Goal: Task Accomplishment & Management: Manage account settings

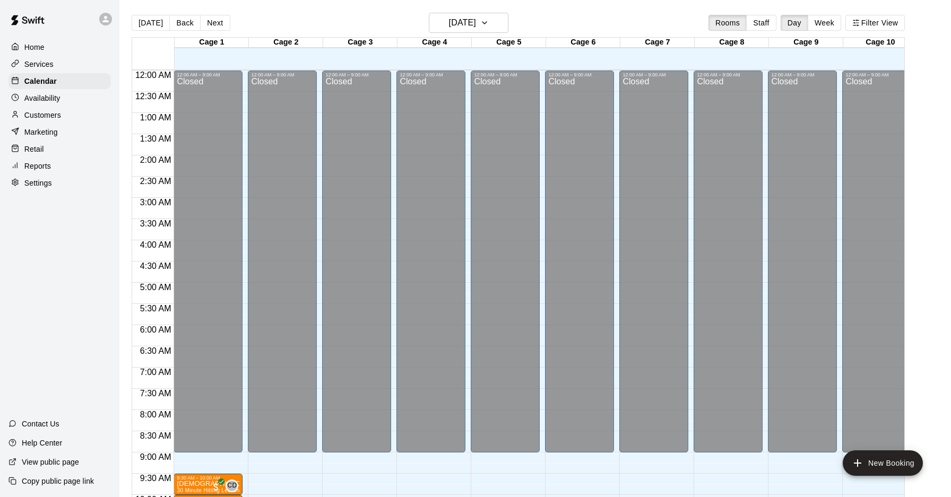
scroll to position [321, 0]
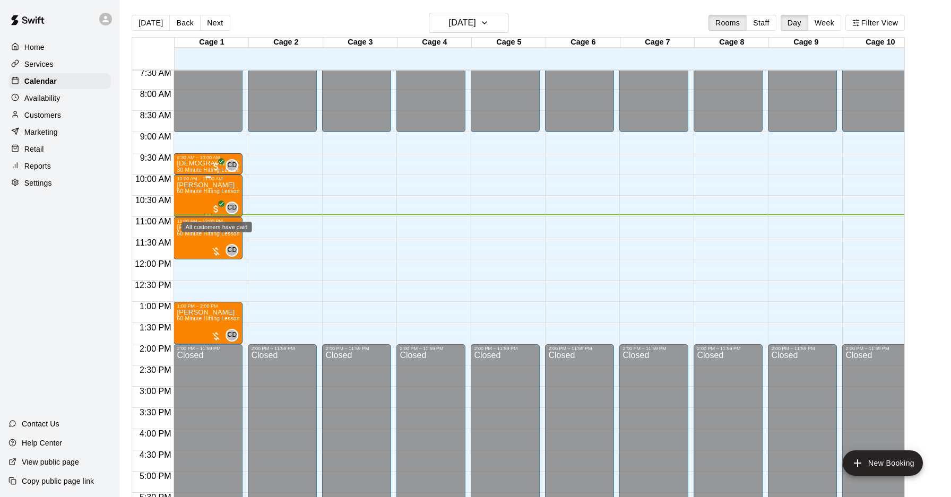
click at [218, 209] on span "All customers have paid" at bounding box center [216, 209] width 11 height 11
click at [225, 237] on img "edit" at bounding box center [222, 240] width 12 height 12
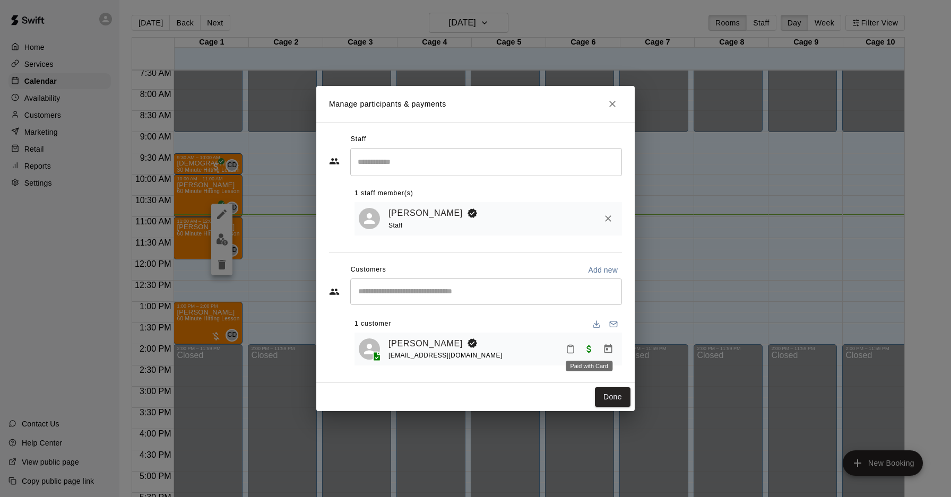
click at [591, 347] on span "Paid with Card" at bounding box center [589, 348] width 19 height 9
click at [607, 347] on icon "Manage bookings & payment" at bounding box center [609, 348] width 8 height 9
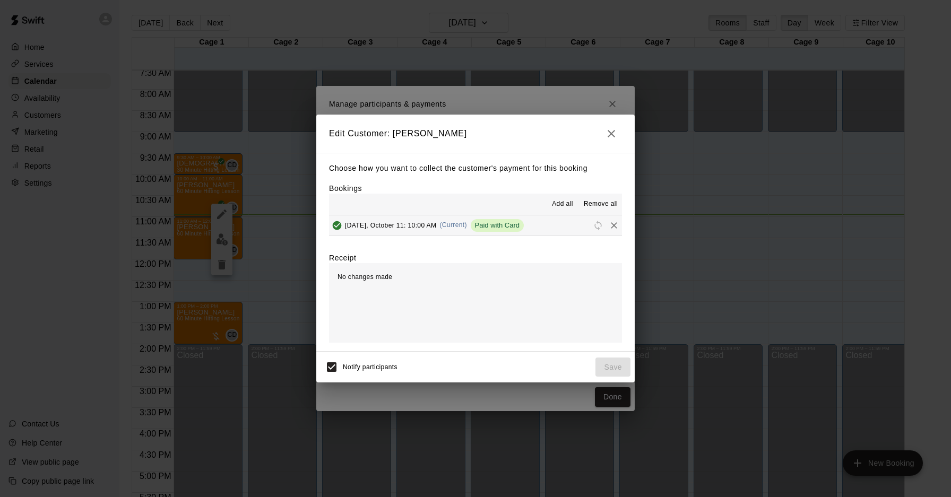
click at [478, 229] on span "Paid with Card" at bounding box center [498, 225] width 54 height 8
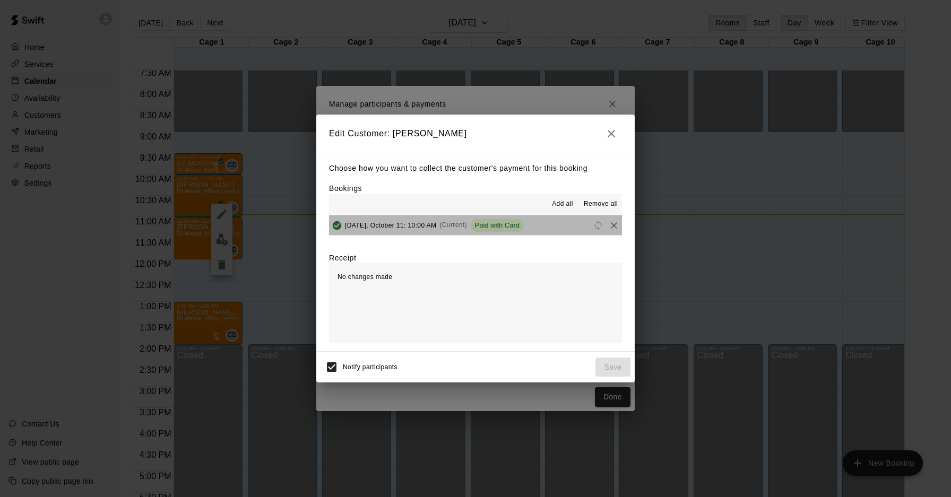
click at [539, 224] on button "[DATE], October 11: 10:00 AM (Current) Paid with Card" at bounding box center [475, 226] width 293 height 20
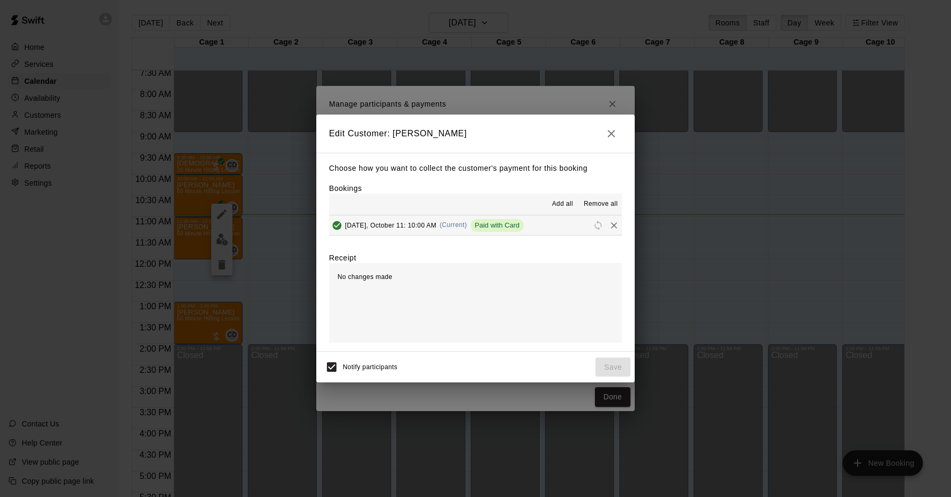
click at [613, 135] on icon "button" at bounding box center [611, 133] width 13 height 13
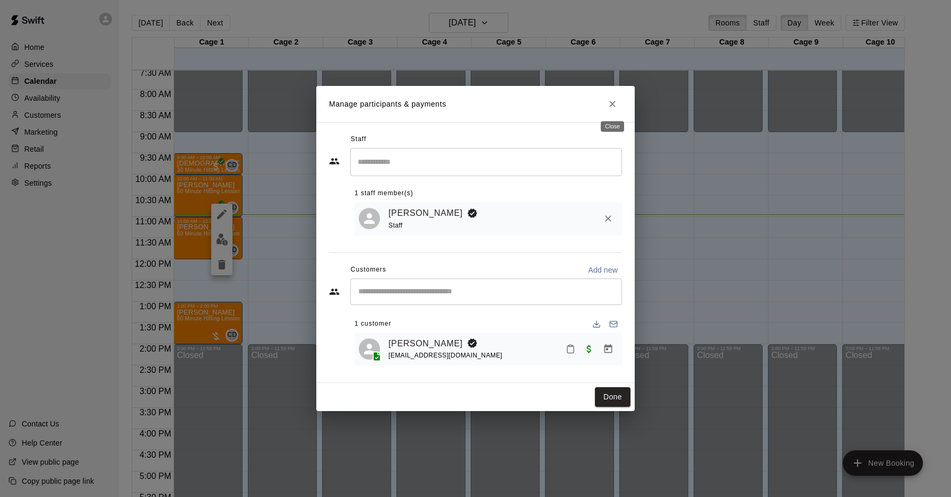
click at [612, 106] on icon "Close" at bounding box center [612, 104] width 11 height 11
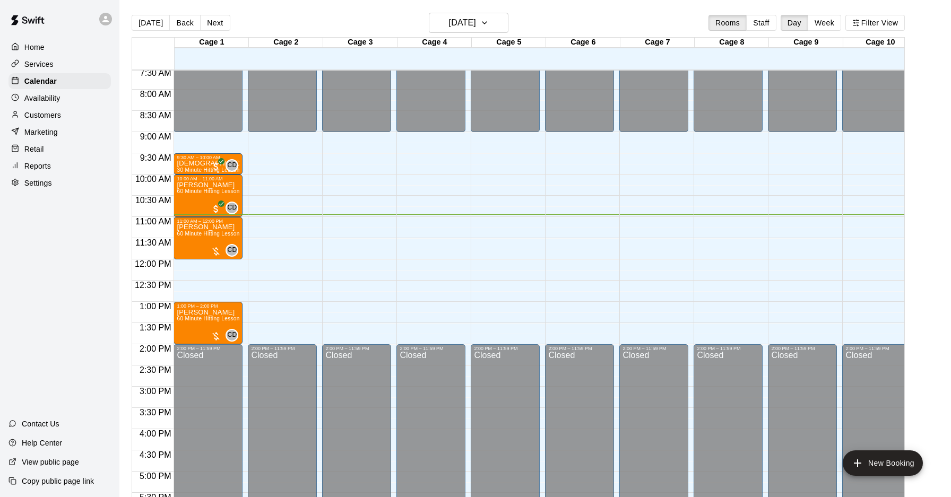
click at [47, 116] on p "Customers" at bounding box center [42, 115] width 37 height 11
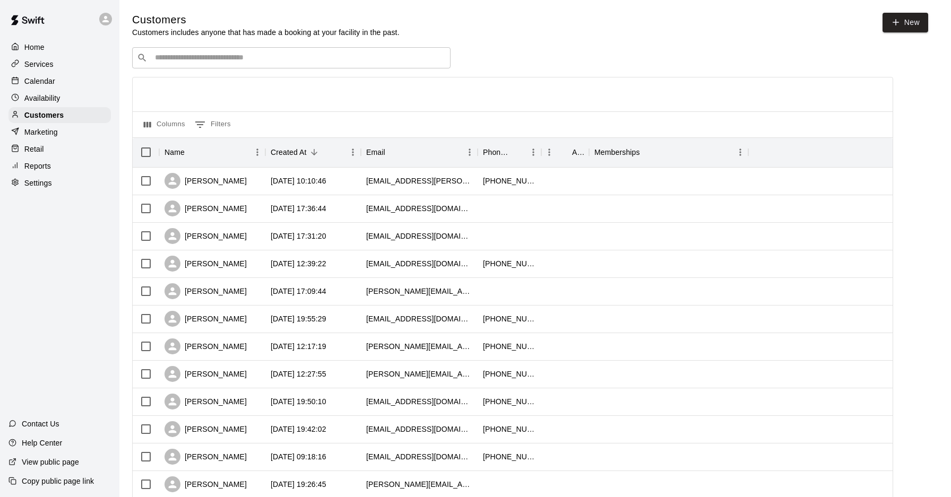
click at [66, 83] on div "Calendar" at bounding box center [59, 81] width 102 height 16
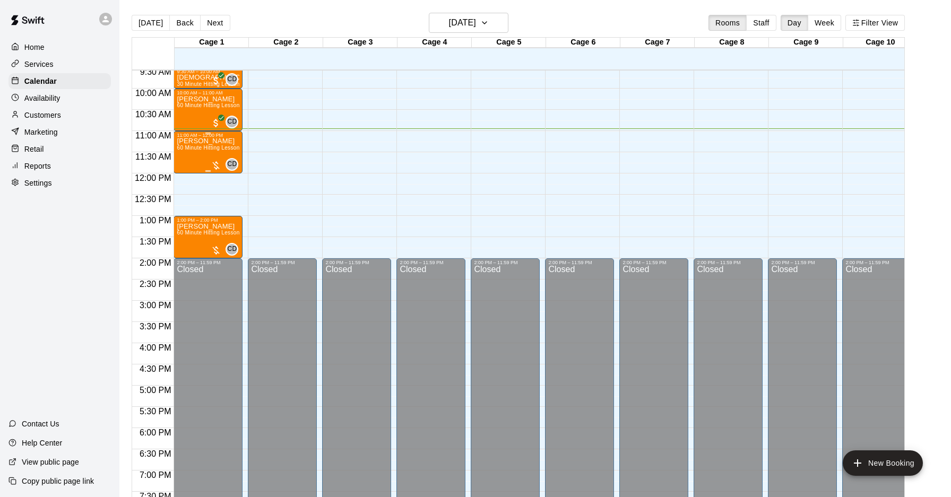
scroll to position [396, 0]
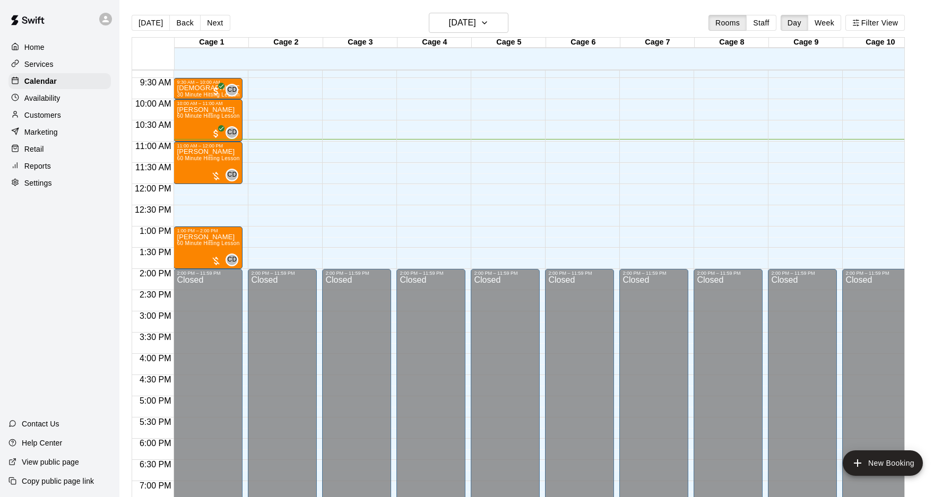
click at [58, 119] on p "Customers" at bounding box center [42, 115] width 37 height 11
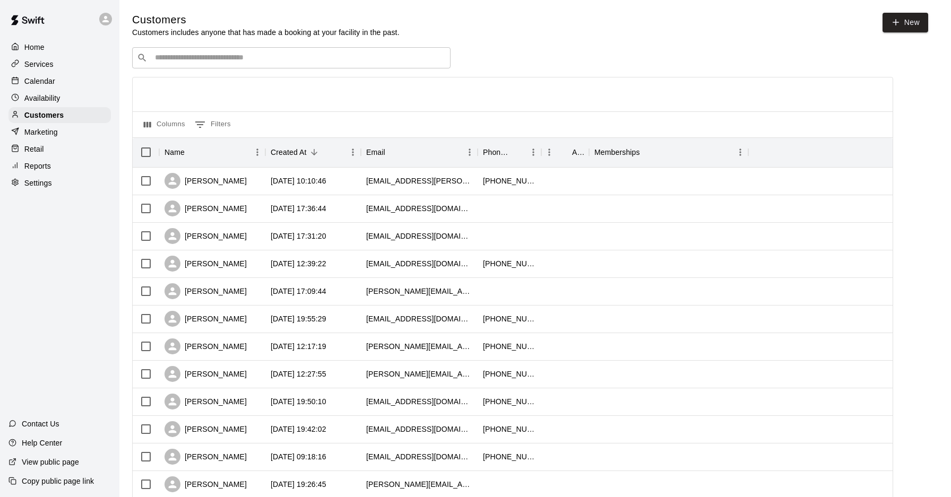
drag, startPoint x: 265, startPoint y: 49, endPoint x: 260, endPoint y: 54, distance: 6.8
click at [264, 51] on div "​ ​" at bounding box center [291, 57] width 318 height 21
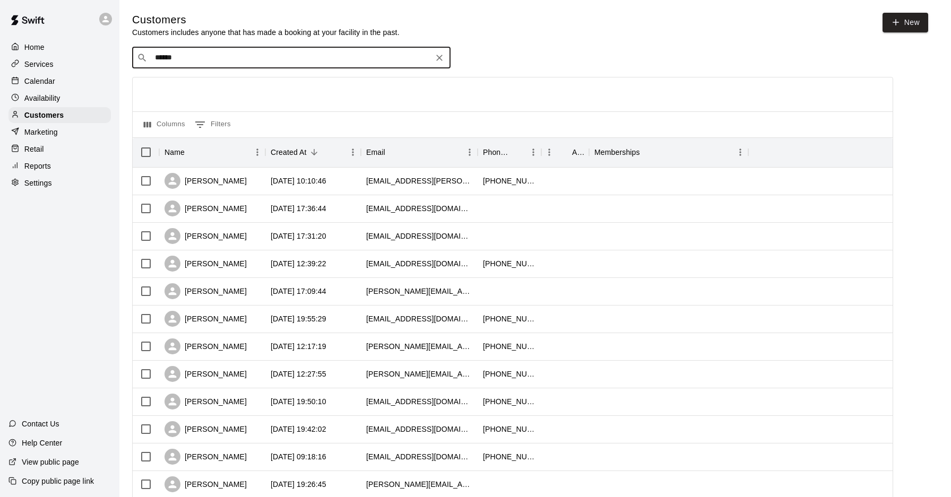
type input "*******"
click at [257, 80] on div "[PERSON_NAME] [EMAIL_ADDRESS][DOMAIN_NAME]" at bounding box center [302, 85] width 280 height 23
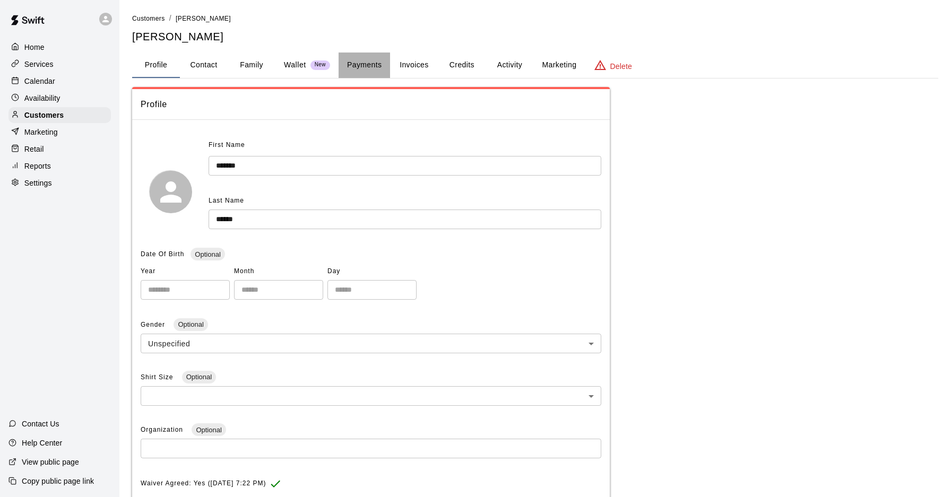
click at [383, 65] on button "Payments" at bounding box center [364, 65] width 51 height 25
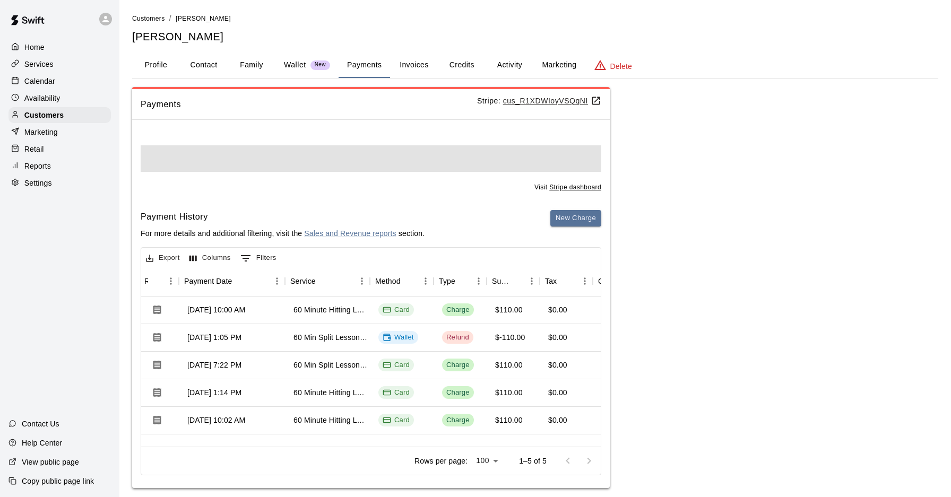
scroll to position [0, 98]
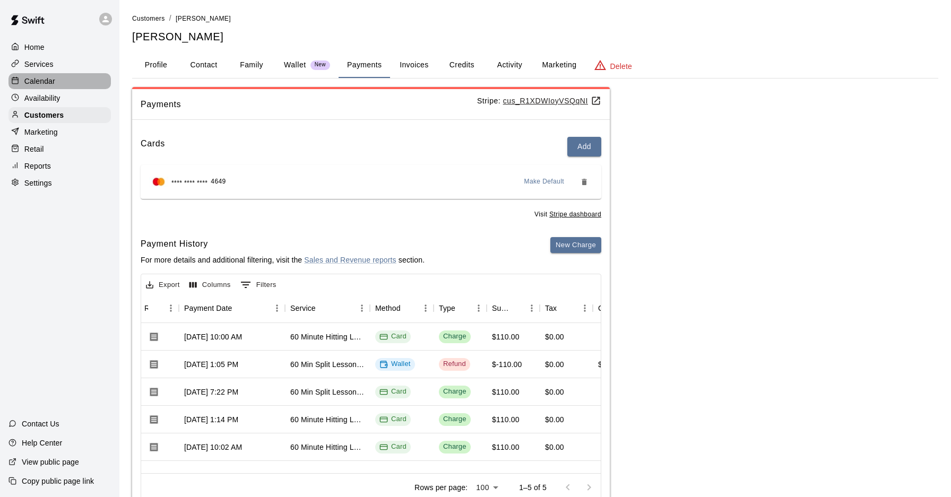
click at [59, 80] on div "Calendar" at bounding box center [59, 81] width 102 height 16
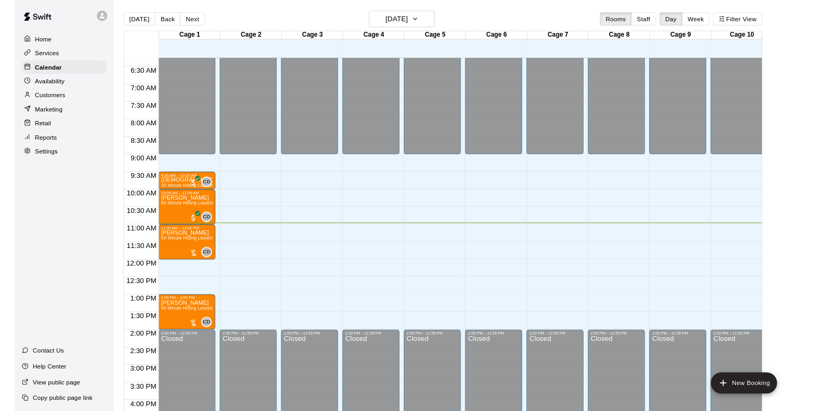
scroll to position [282, 0]
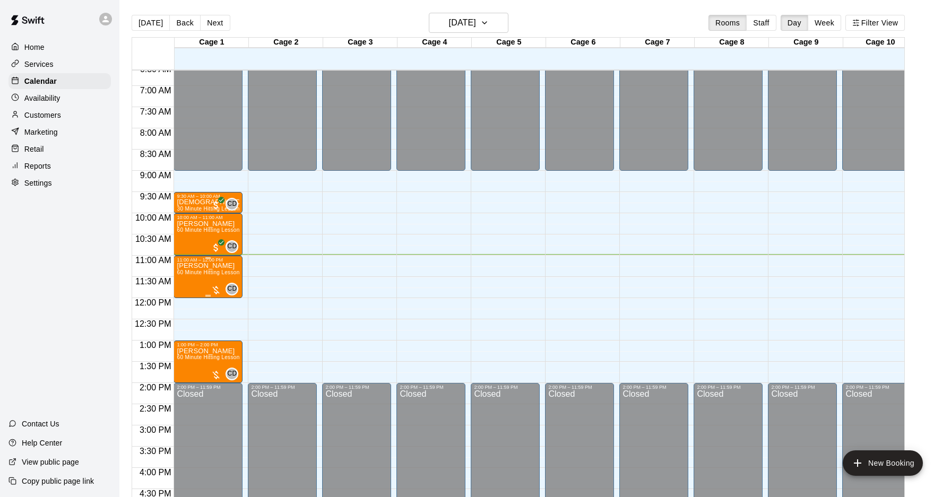
click at [213, 288] on div at bounding box center [216, 290] width 11 height 11
click at [228, 332] on div at bounding box center [221, 321] width 21 height 72
click at [220, 323] on img "edit" at bounding box center [222, 321] width 12 height 12
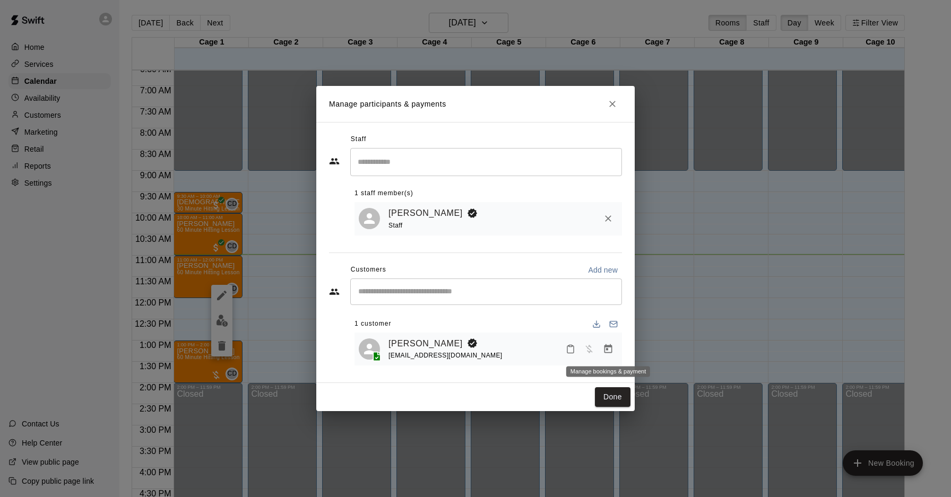
click at [606, 347] on icon "Manage bookings & payment" at bounding box center [609, 348] width 8 height 9
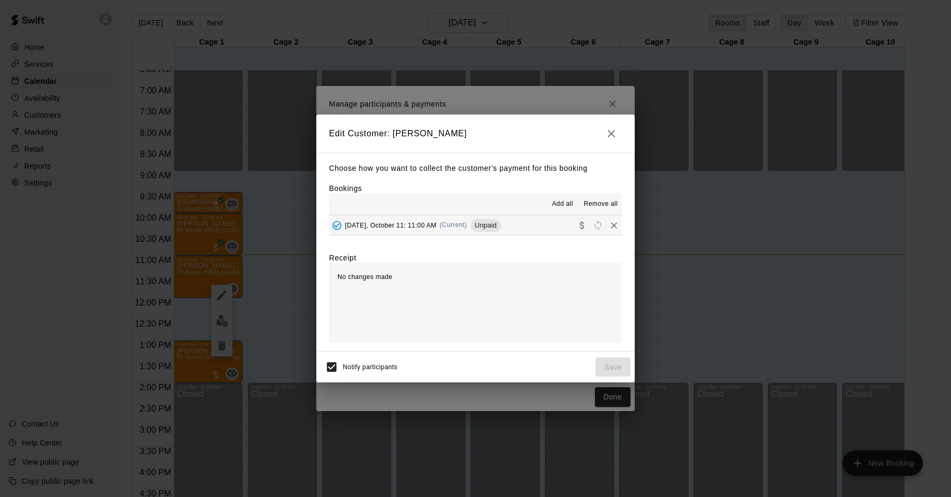
click at [423, 235] on button "[DATE], October 11: 11:00 AM (Current) Unpaid" at bounding box center [475, 226] width 293 height 20
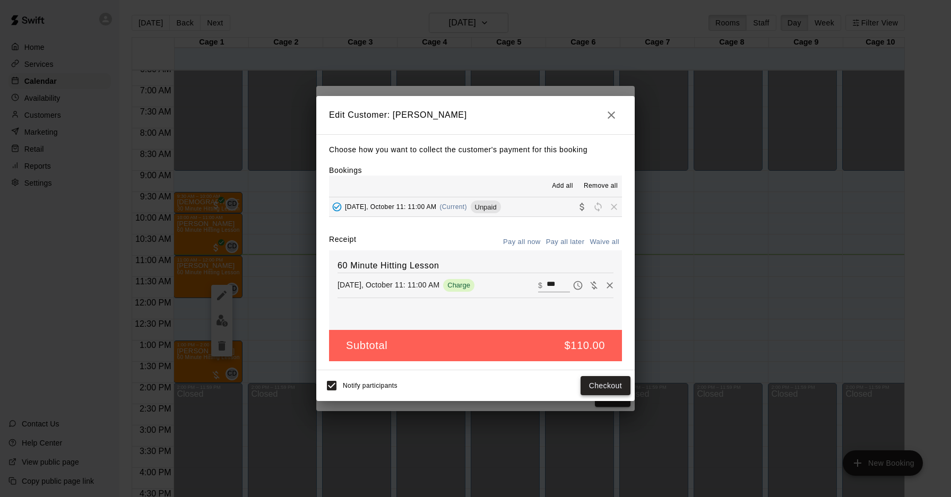
click at [616, 390] on button "Checkout" at bounding box center [606, 386] width 50 height 20
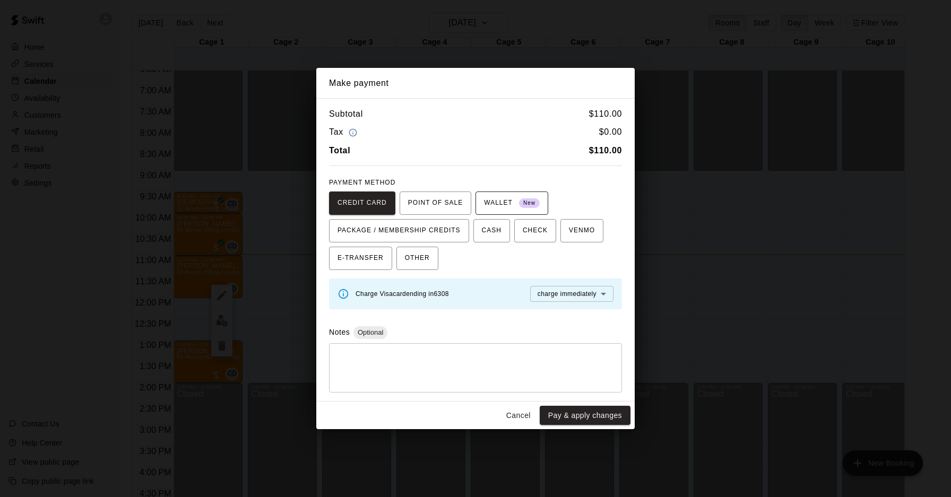
click at [512, 213] on button "WALLET New" at bounding box center [512, 203] width 73 height 23
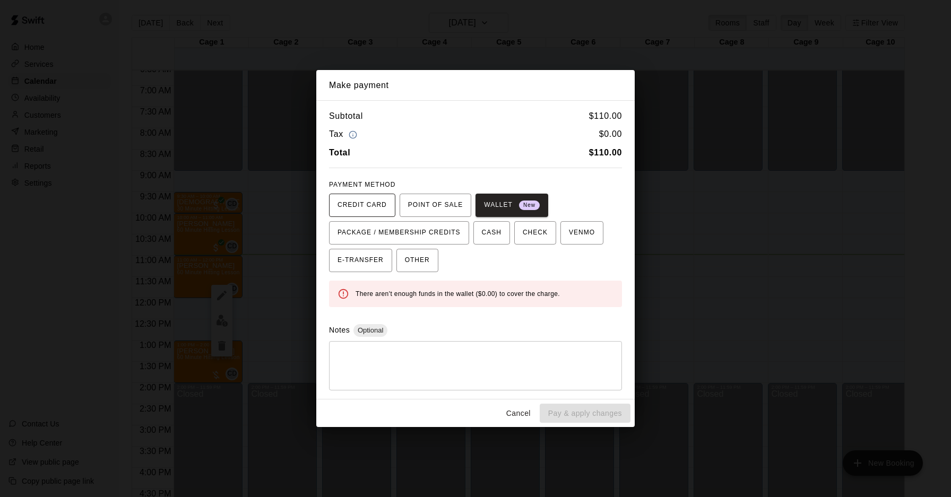
click at [342, 214] on span "CREDIT CARD" at bounding box center [362, 205] width 49 height 17
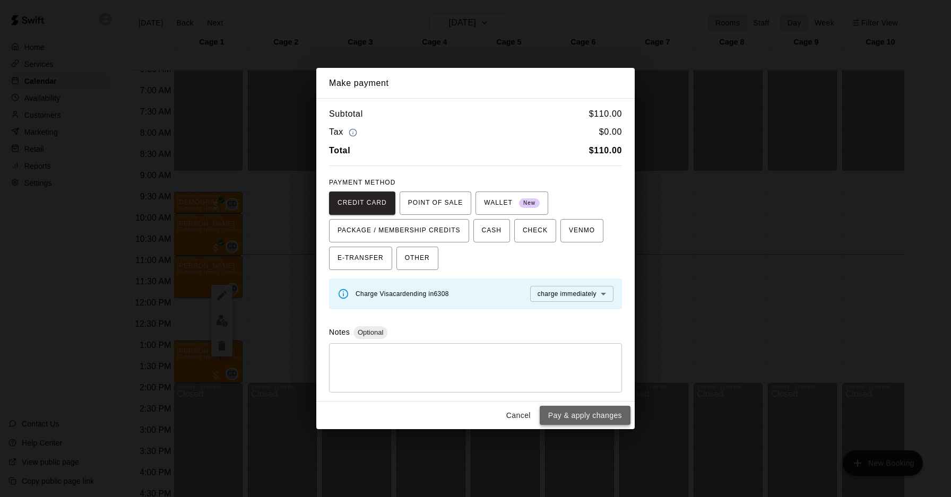
click at [568, 410] on button "Pay & apply changes" at bounding box center [585, 416] width 91 height 20
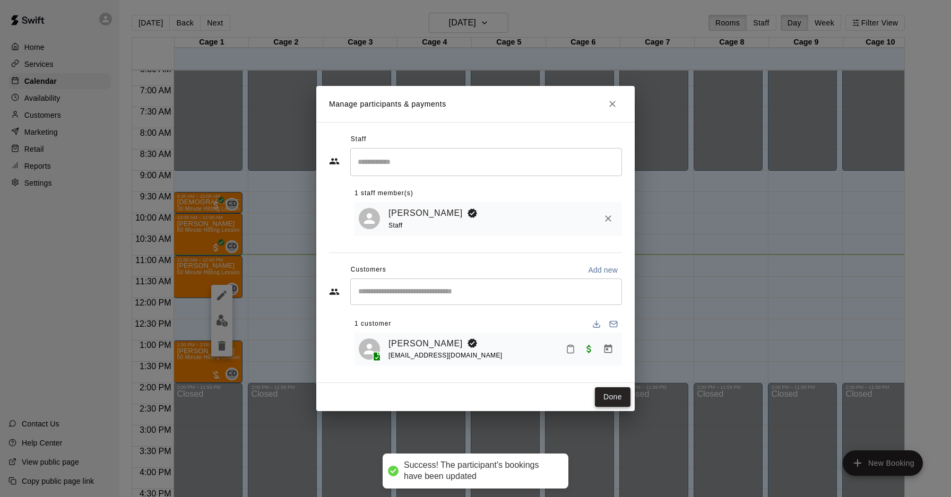
click at [600, 396] on button "Done" at bounding box center [613, 397] width 36 height 20
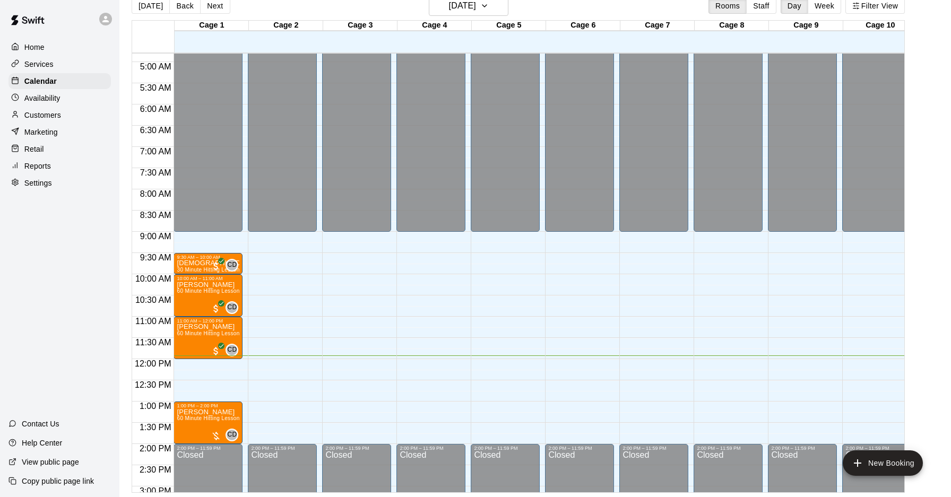
scroll to position [0, 0]
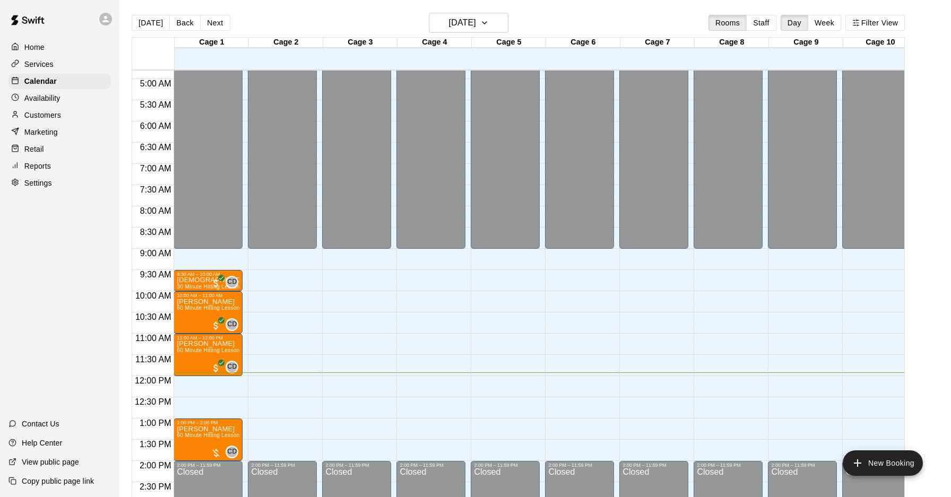
click at [54, 148] on div "Retail" at bounding box center [59, 149] width 102 height 16
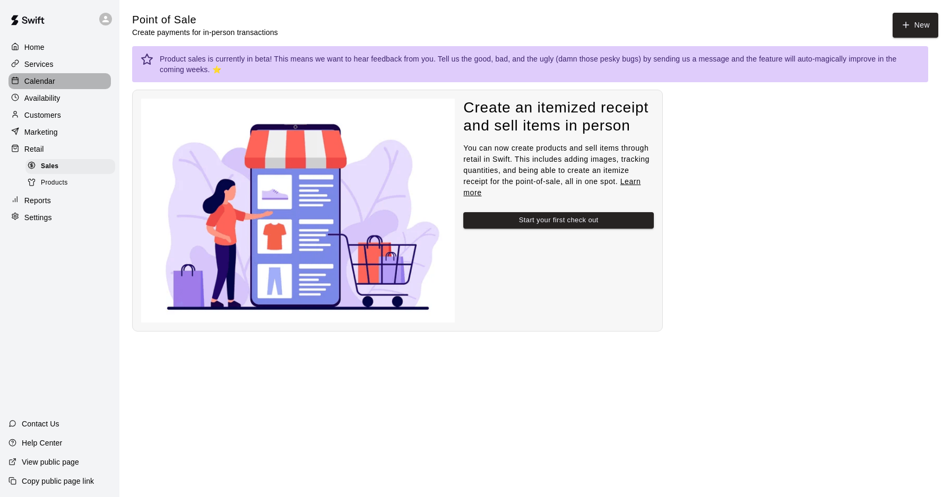
click at [39, 80] on p "Calendar" at bounding box center [39, 81] width 31 height 11
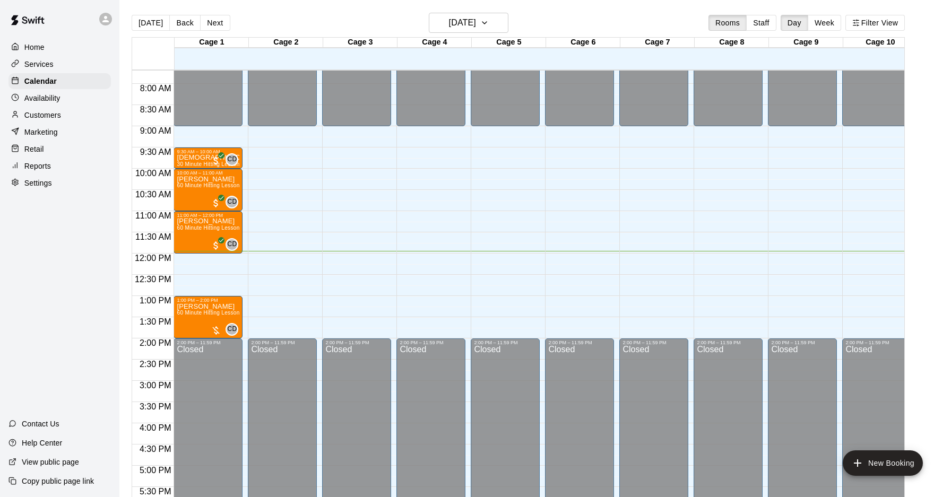
scroll to position [324, 0]
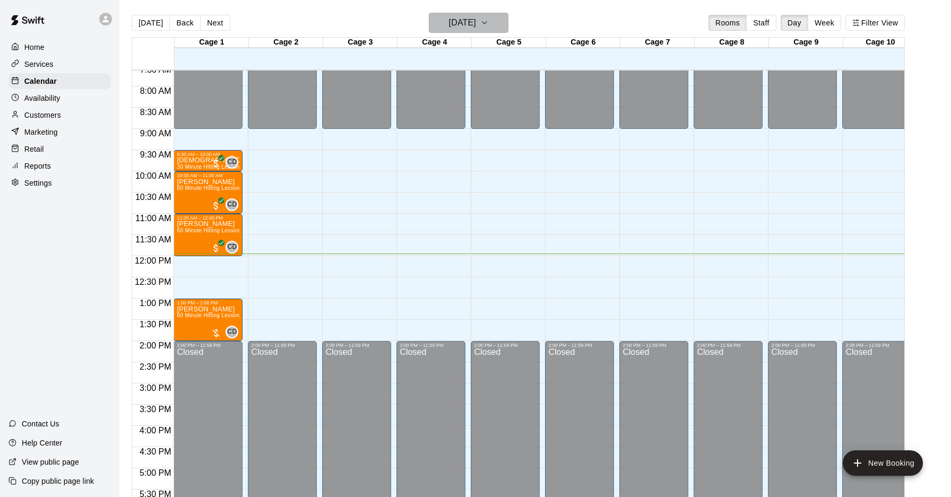
click at [494, 22] on button "[DATE]" at bounding box center [469, 23] width 80 height 20
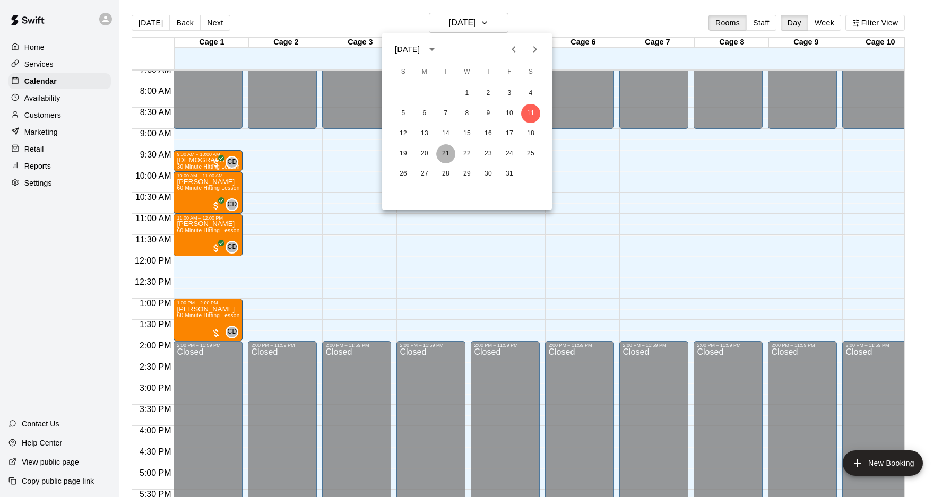
click at [443, 156] on button "21" at bounding box center [445, 153] width 19 height 19
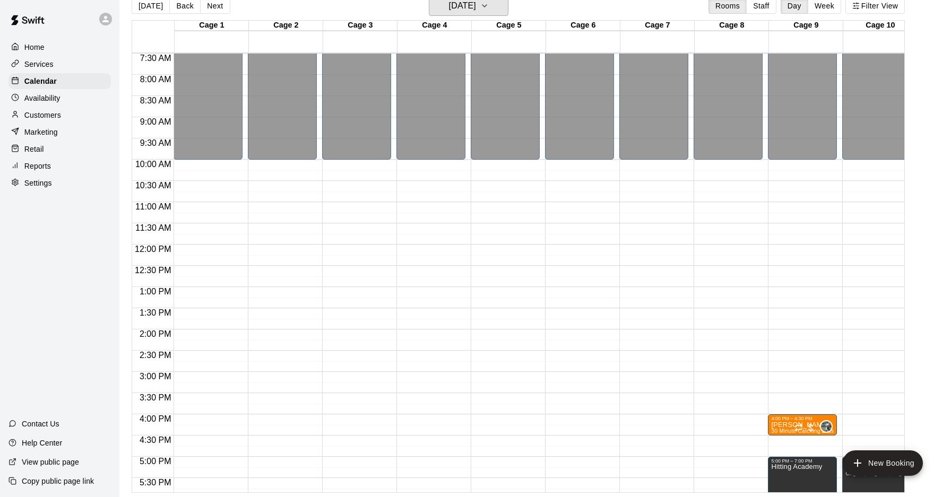
scroll to position [313, 0]
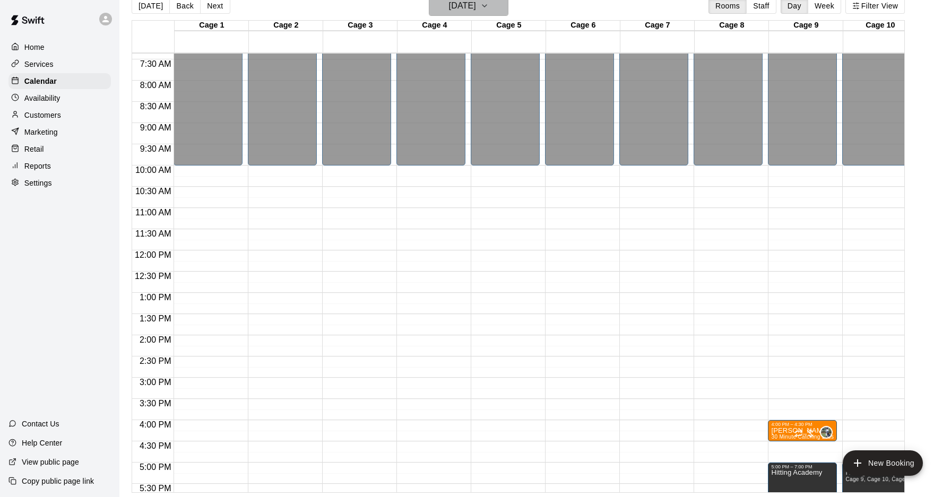
click at [476, 7] on h6 "[DATE]" at bounding box center [462, 5] width 27 height 15
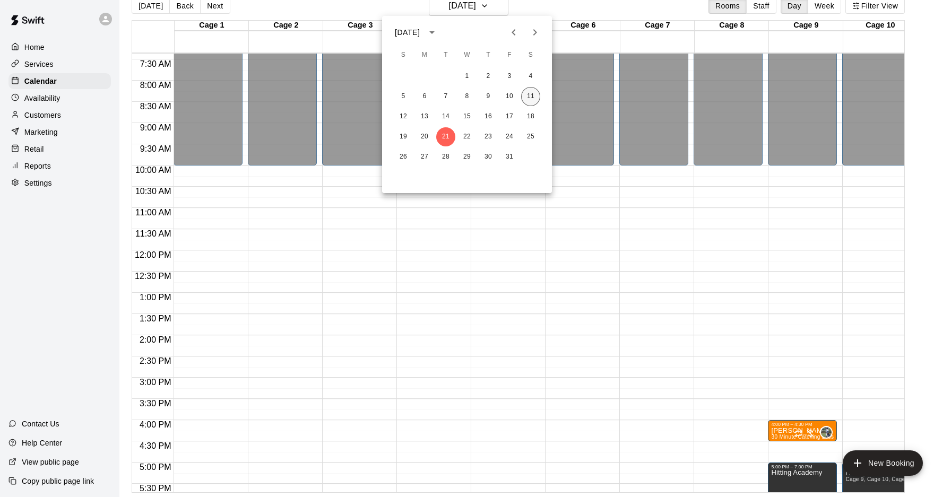
click at [529, 92] on button "11" at bounding box center [530, 96] width 19 height 19
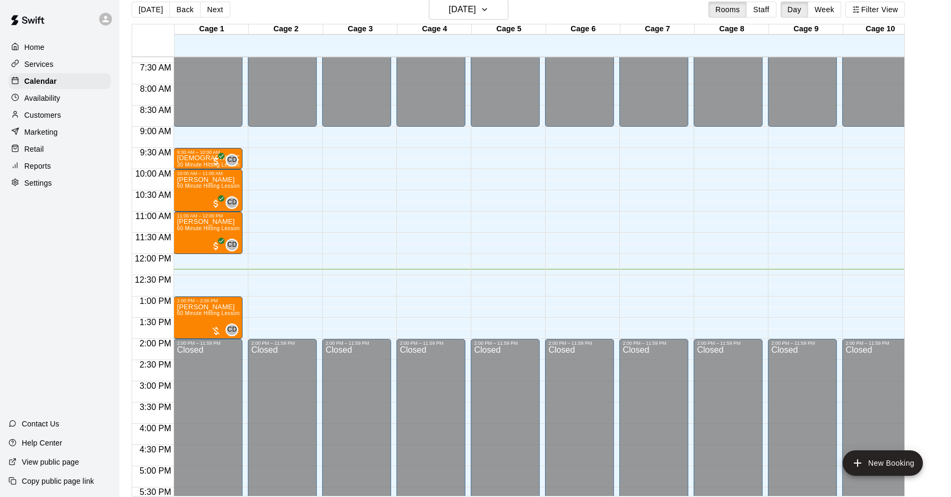
scroll to position [14, 0]
